Goal: Task Accomplishment & Management: Use online tool/utility

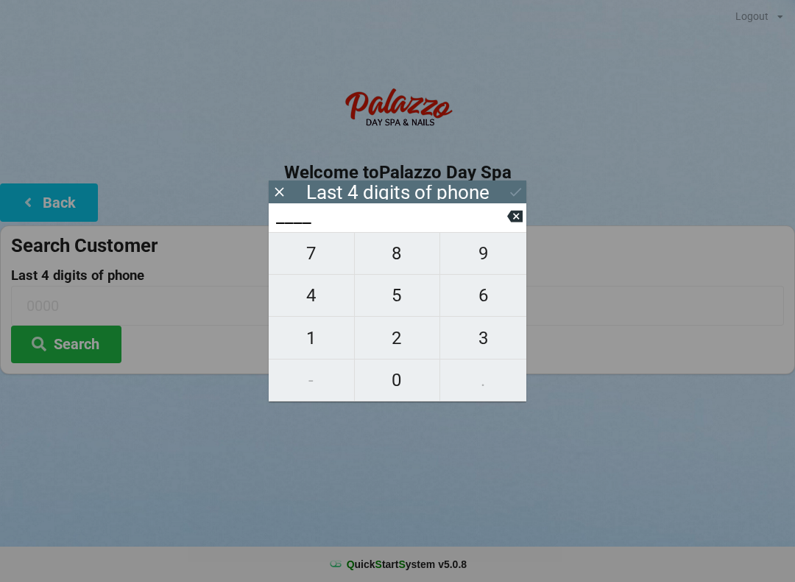
click at [487, 285] on button "6" at bounding box center [483, 296] width 86 height 42
type input "6___"
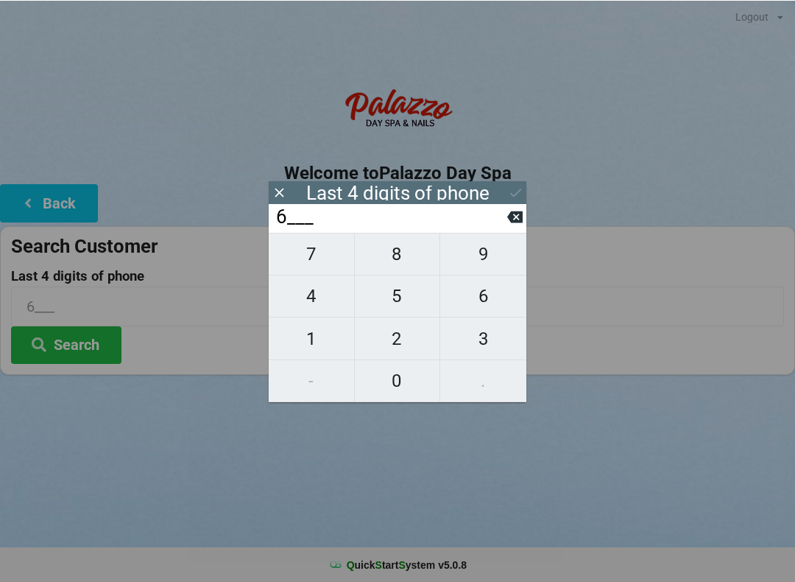
click at [514, 244] on button "9" at bounding box center [483, 253] width 86 height 43
type input "69__"
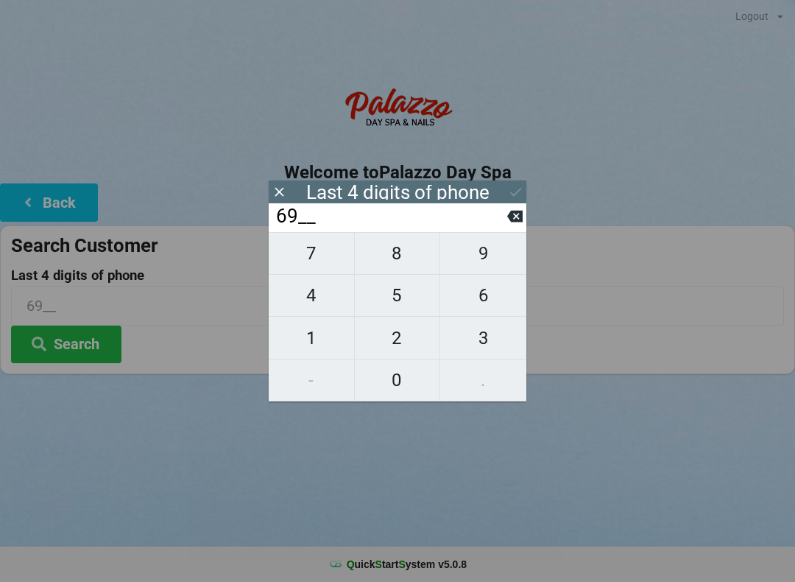
click at [513, 211] on button at bounding box center [514, 216] width 15 height 20
type input "6___"
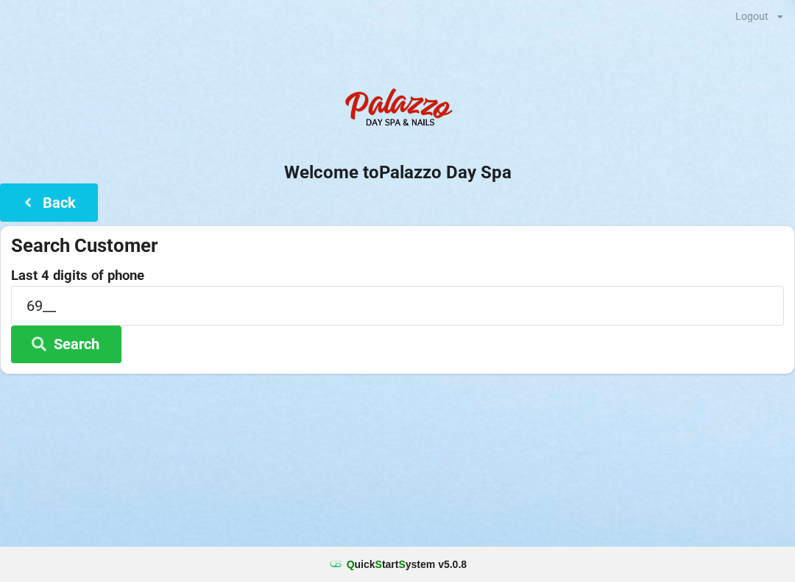
click at [61, 201] on button "Back" at bounding box center [49, 202] width 98 height 38
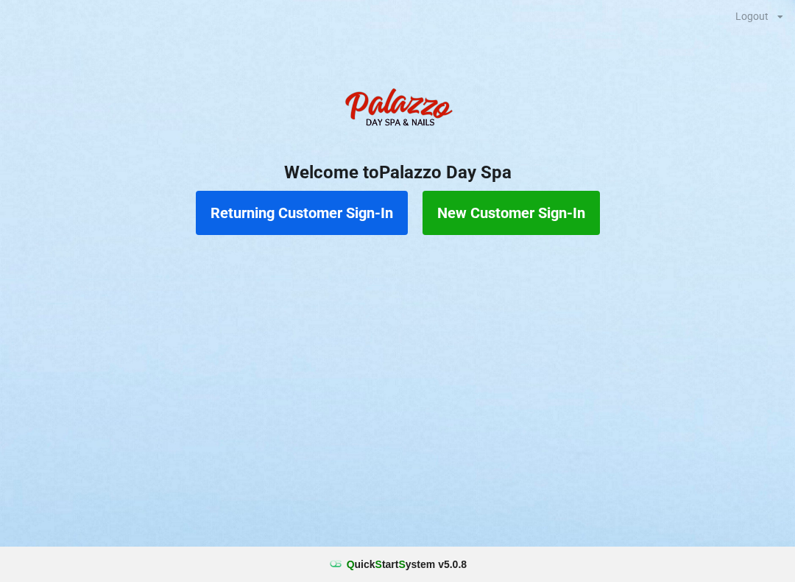
click at [279, 219] on button "Returning Customer Sign-In" at bounding box center [302, 213] width 212 height 44
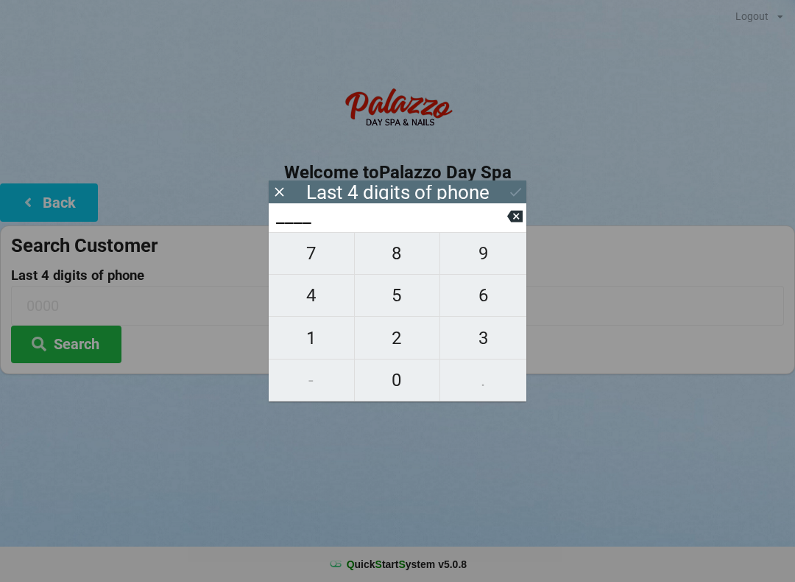
click at [486, 254] on span "9" at bounding box center [483, 253] width 86 height 31
type input "9___"
click at [396, 343] on span "2" at bounding box center [397, 338] width 85 height 31
type input "92__"
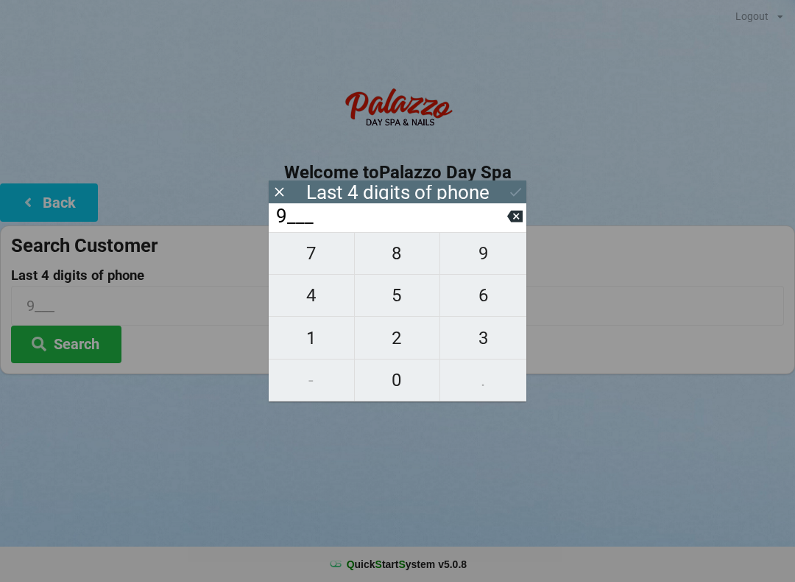
type input "92__"
click at [399, 335] on span "2" at bounding box center [397, 338] width 85 height 31
type input "922_"
click at [485, 294] on span "6" at bounding box center [483, 295] width 86 height 31
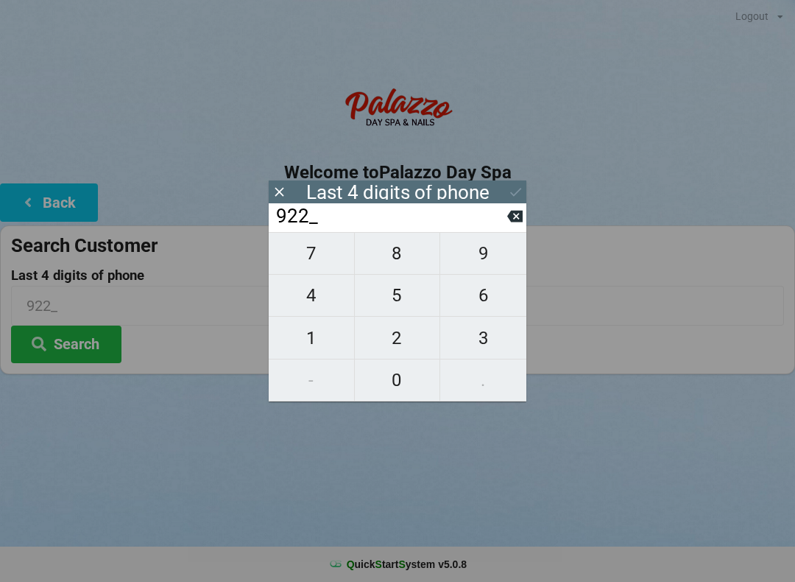
type input "9226"
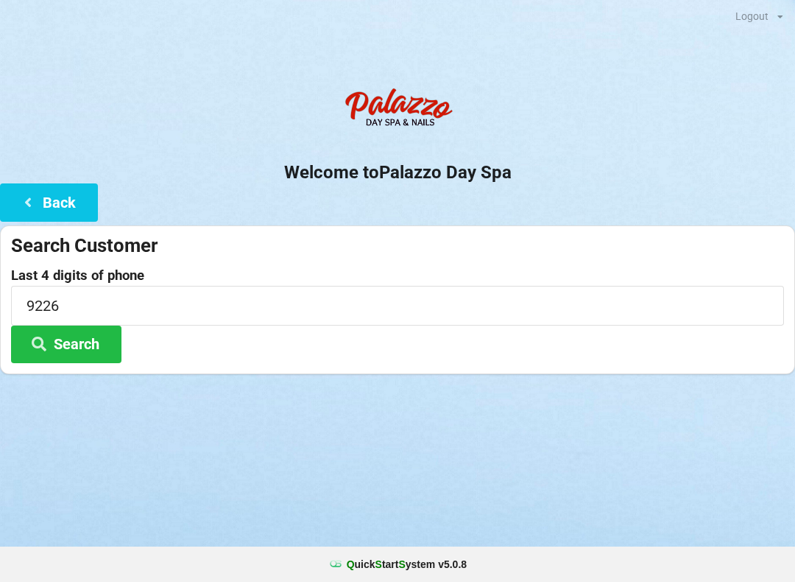
click at [63, 328] on button "Search" at bounding box center [66, 345] width 110 height 38
click at [62, 338] on button "Search" at bounding box center [66, 345] width 110 height 38
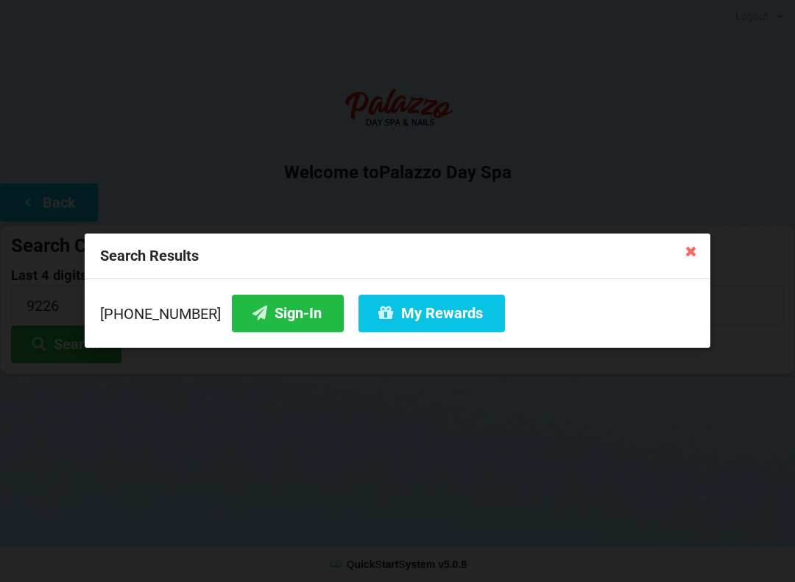
click at [263, 305] on button "Sign-In" at bounding box center [288, 314] width 112 height 38
